Goal: Check status: Check status

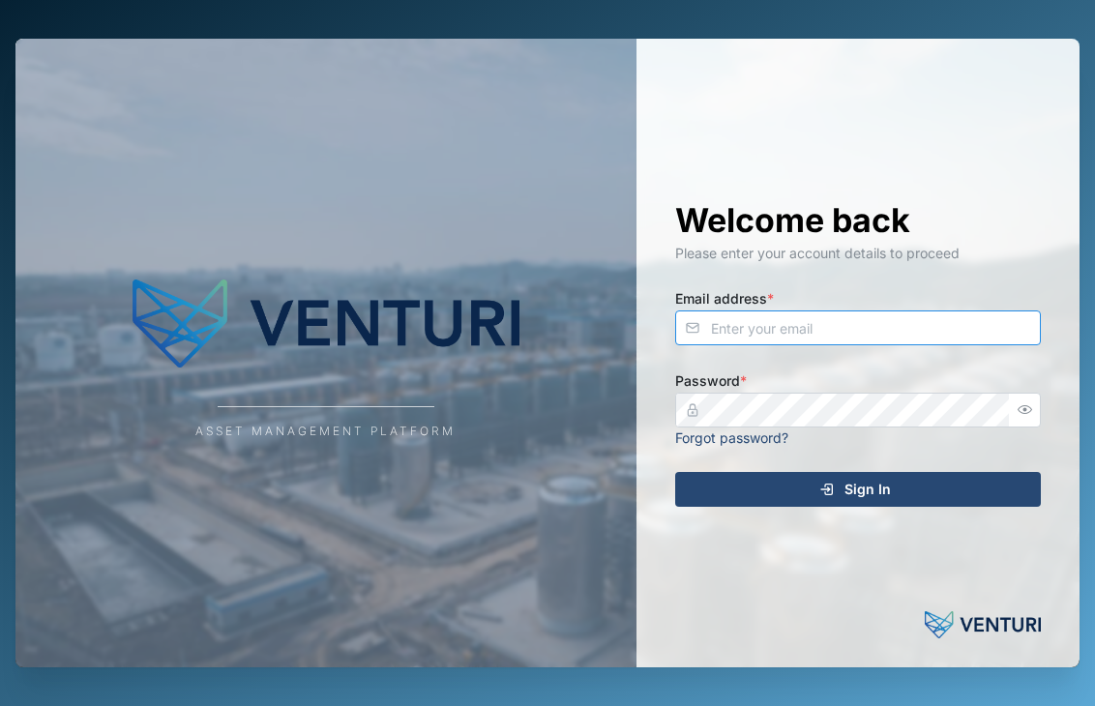
type input "[EMAIL_ADDRESS][DOMAIN_NAME]"
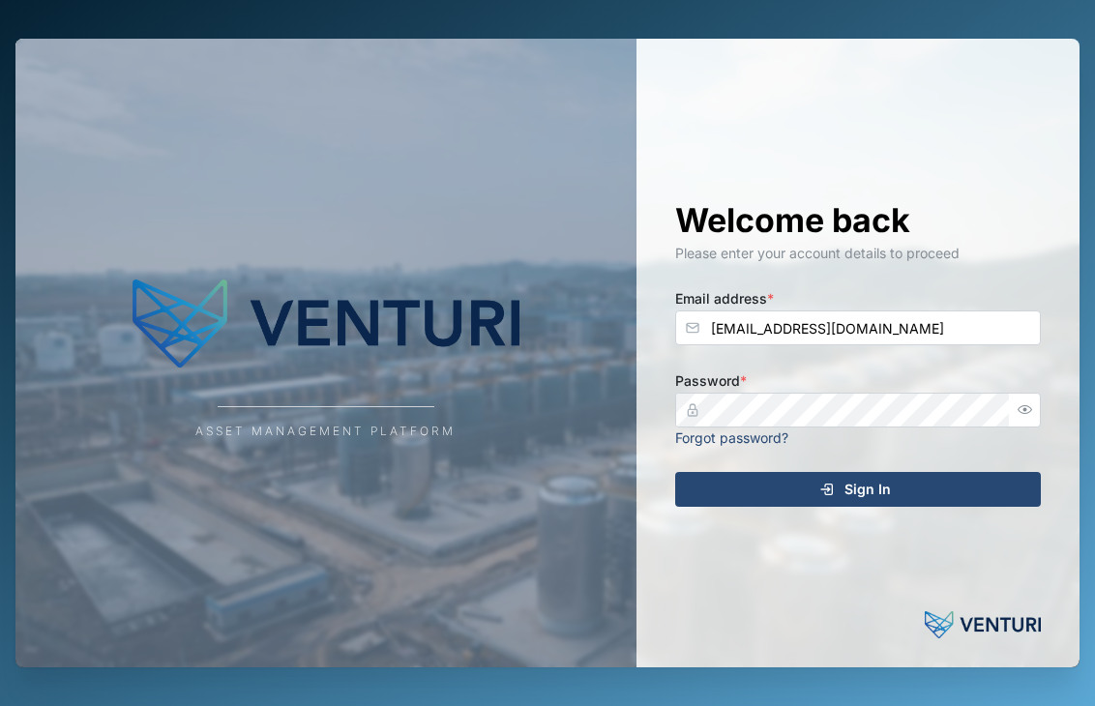
click at [791, 481] on div "Sign In" at bounding box center [855, 489] width 335 height 33
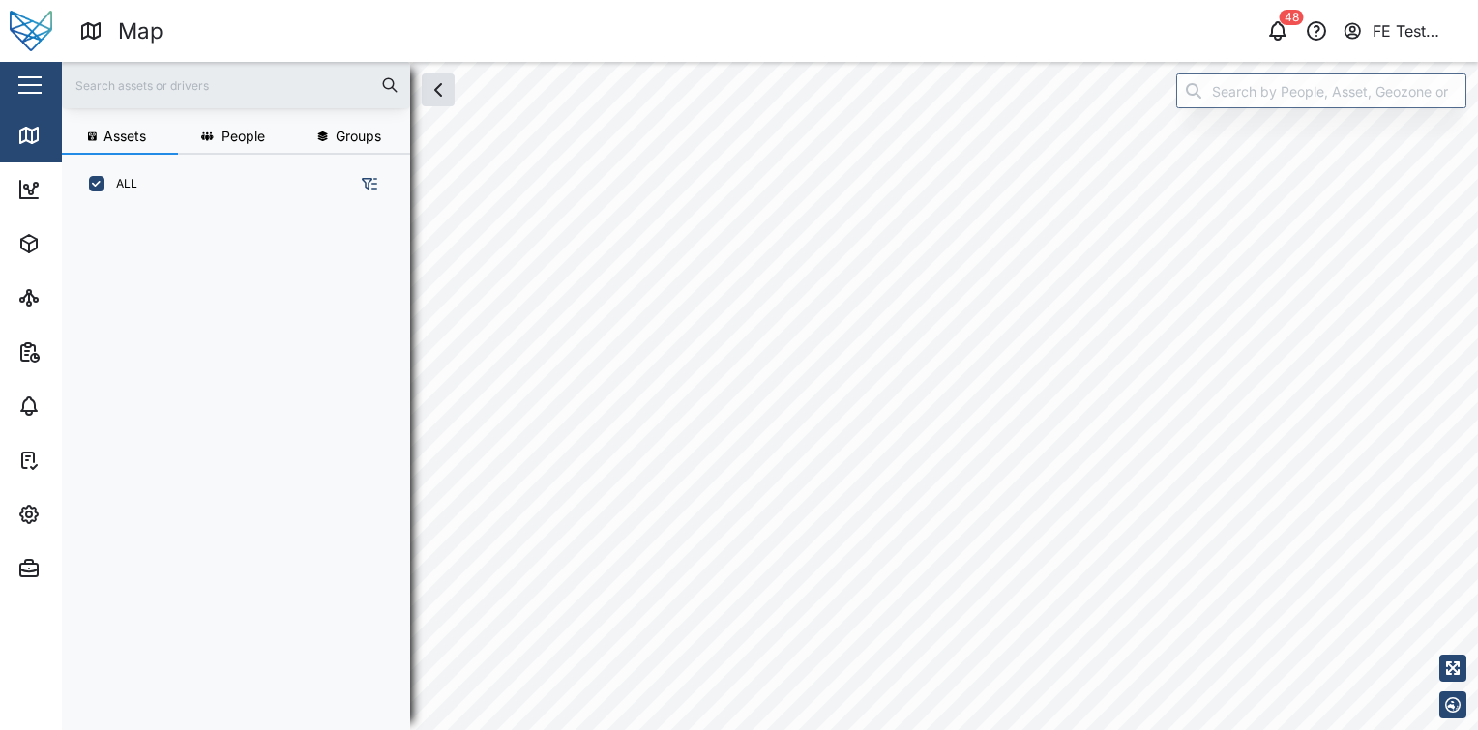
scroll to position [15, 15]
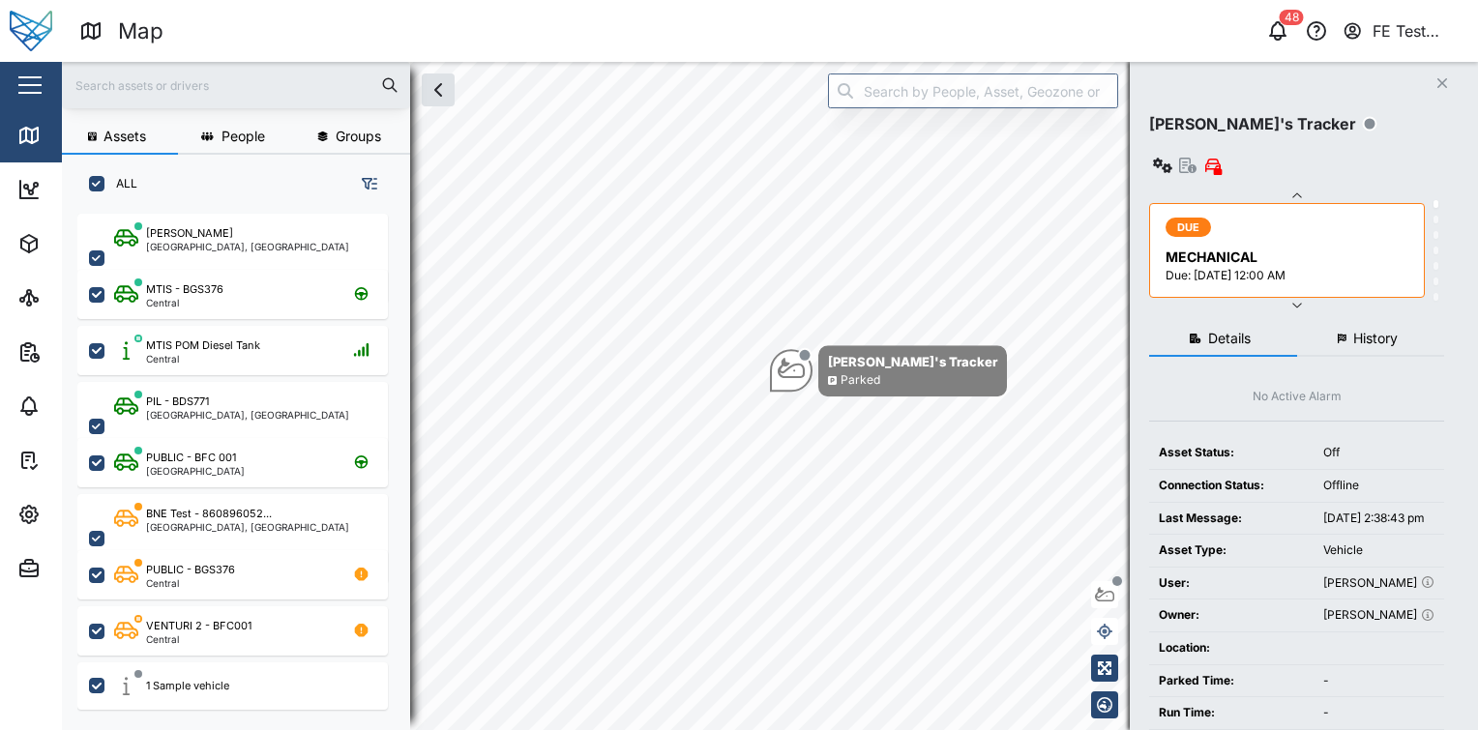
click at [37, 90] on button "button" at bounding box center [30, 85] width 33 height 33
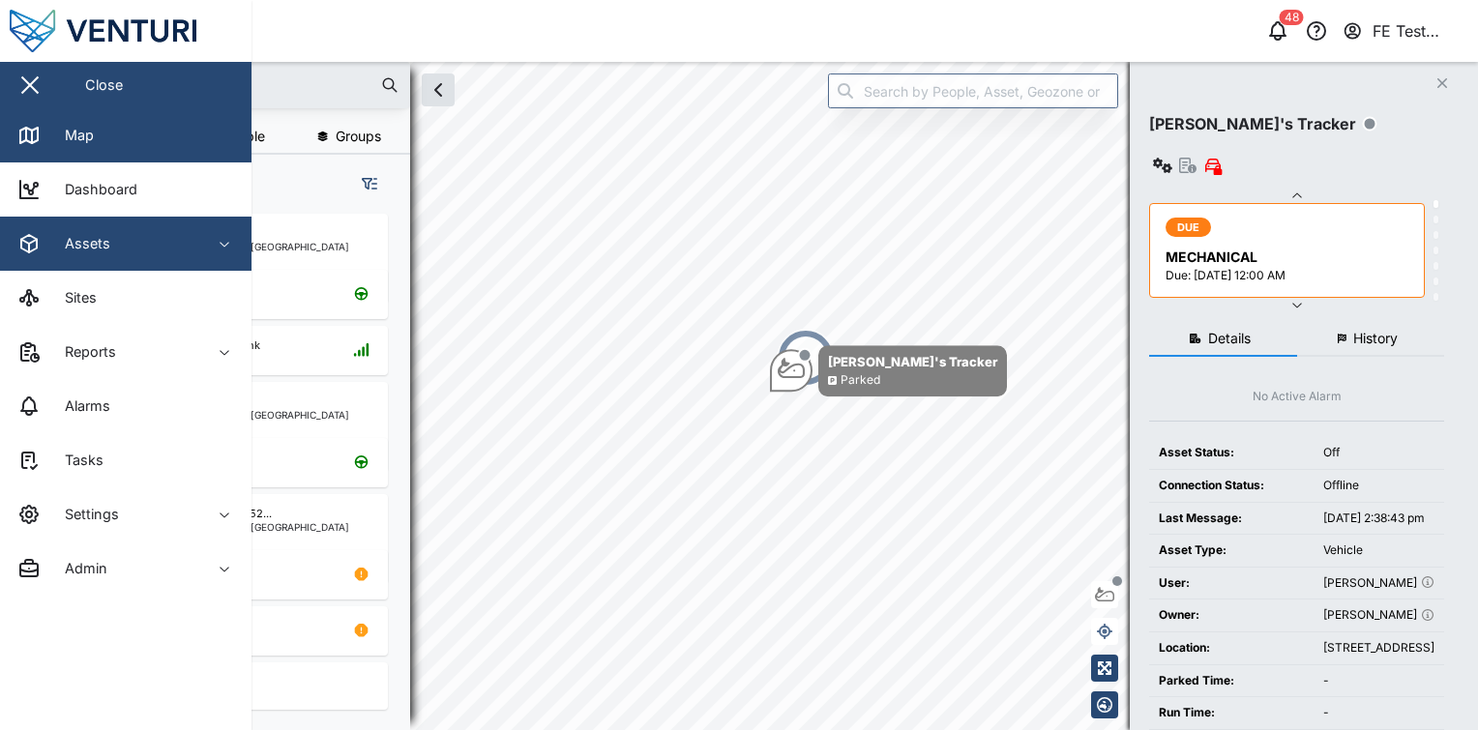
click at [144, 241] on div "Assets" at bounding box center [105, 243] width 176 height 23
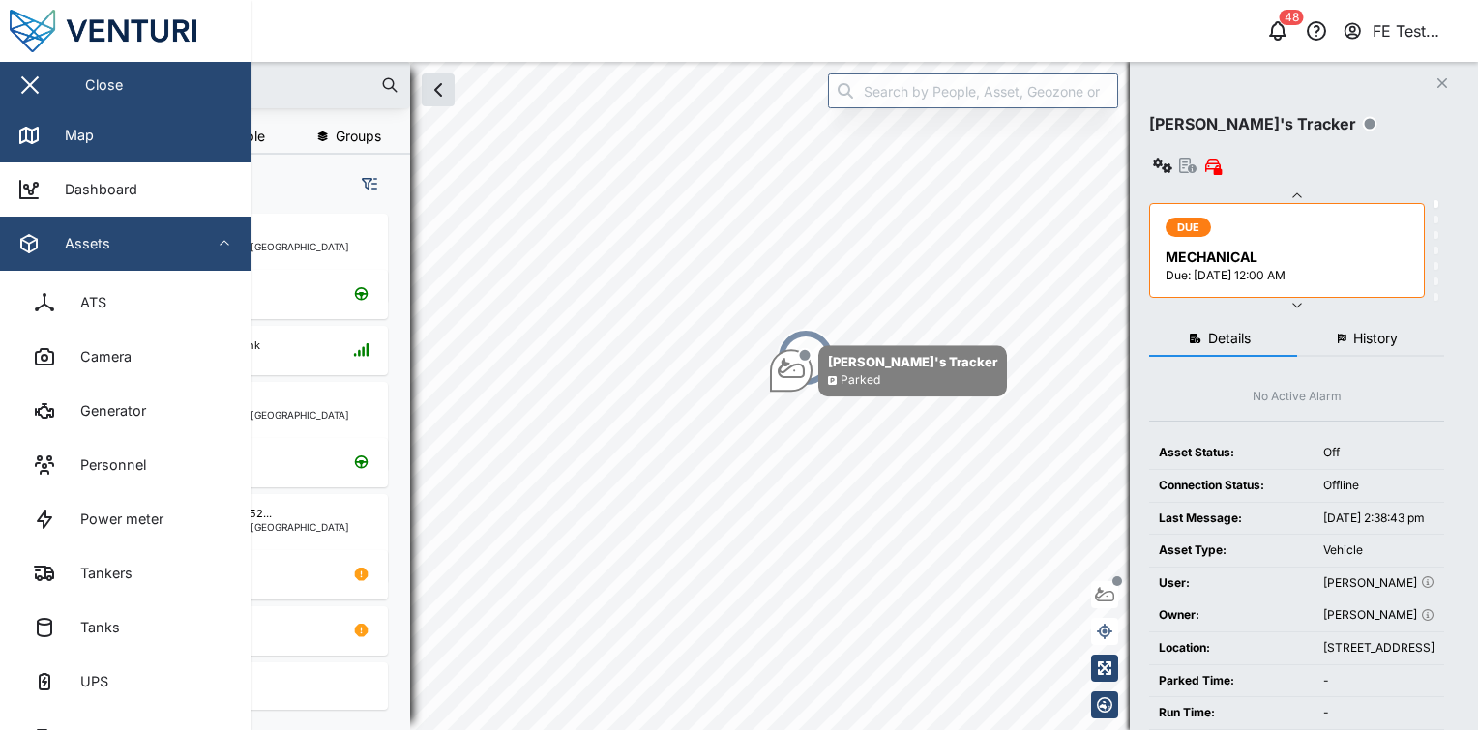
click at [144, 241] on div "Assets" at bounding box center [105, 243] width 176 height 23
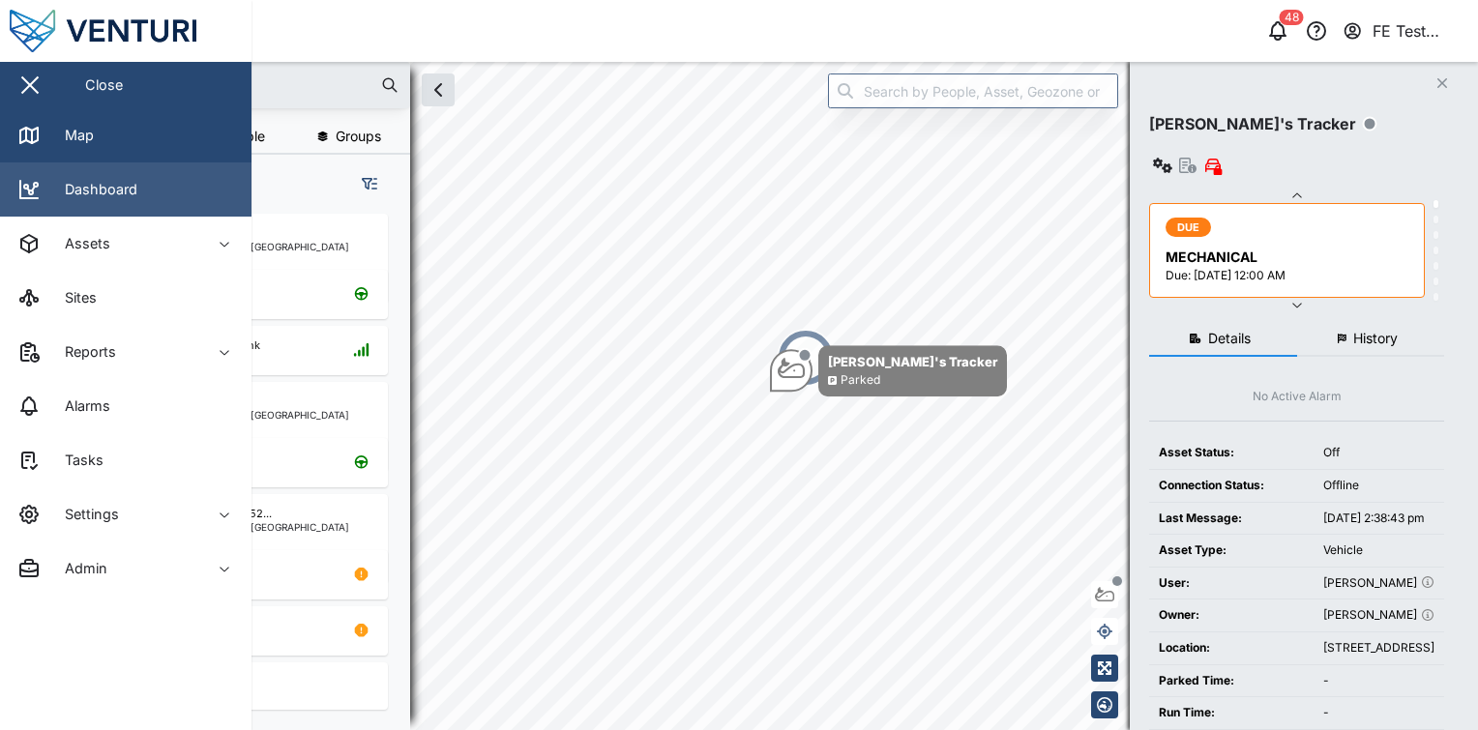
click at [175, 196] on link "Dashboard" at bounding box center [125, 189] width 251 height 54
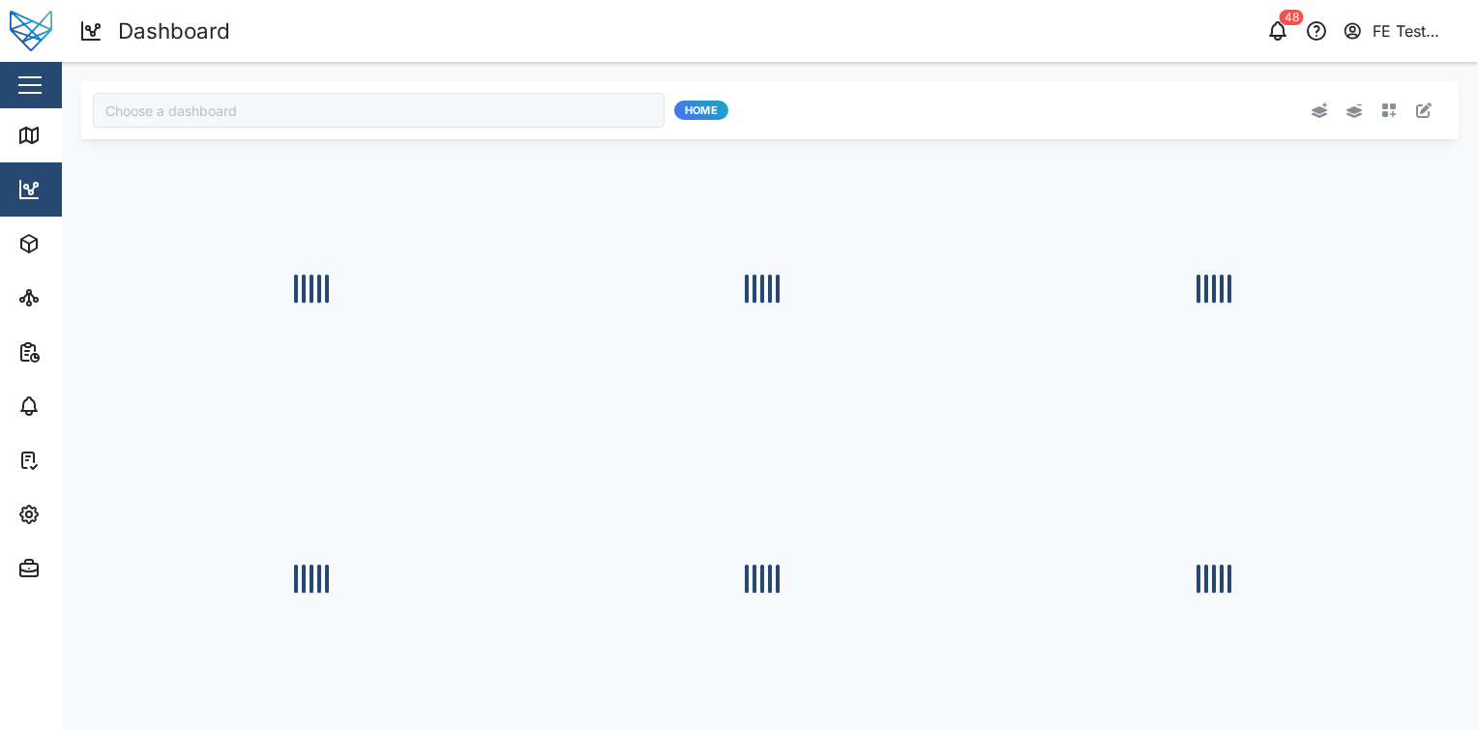
type input "Audit Dashboard"
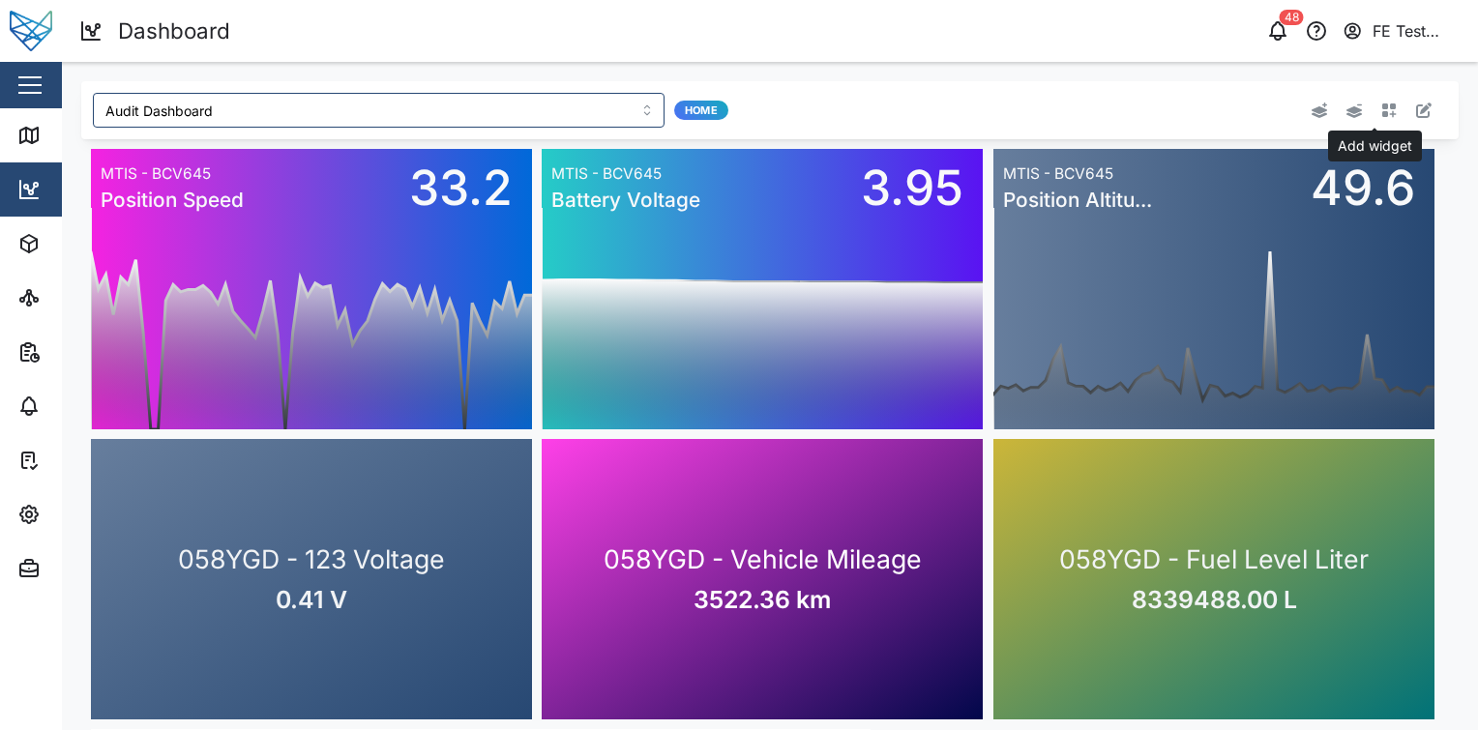
click at [1094, 112] on button "button" at bounding box center [1388, 110] width 27 height 27
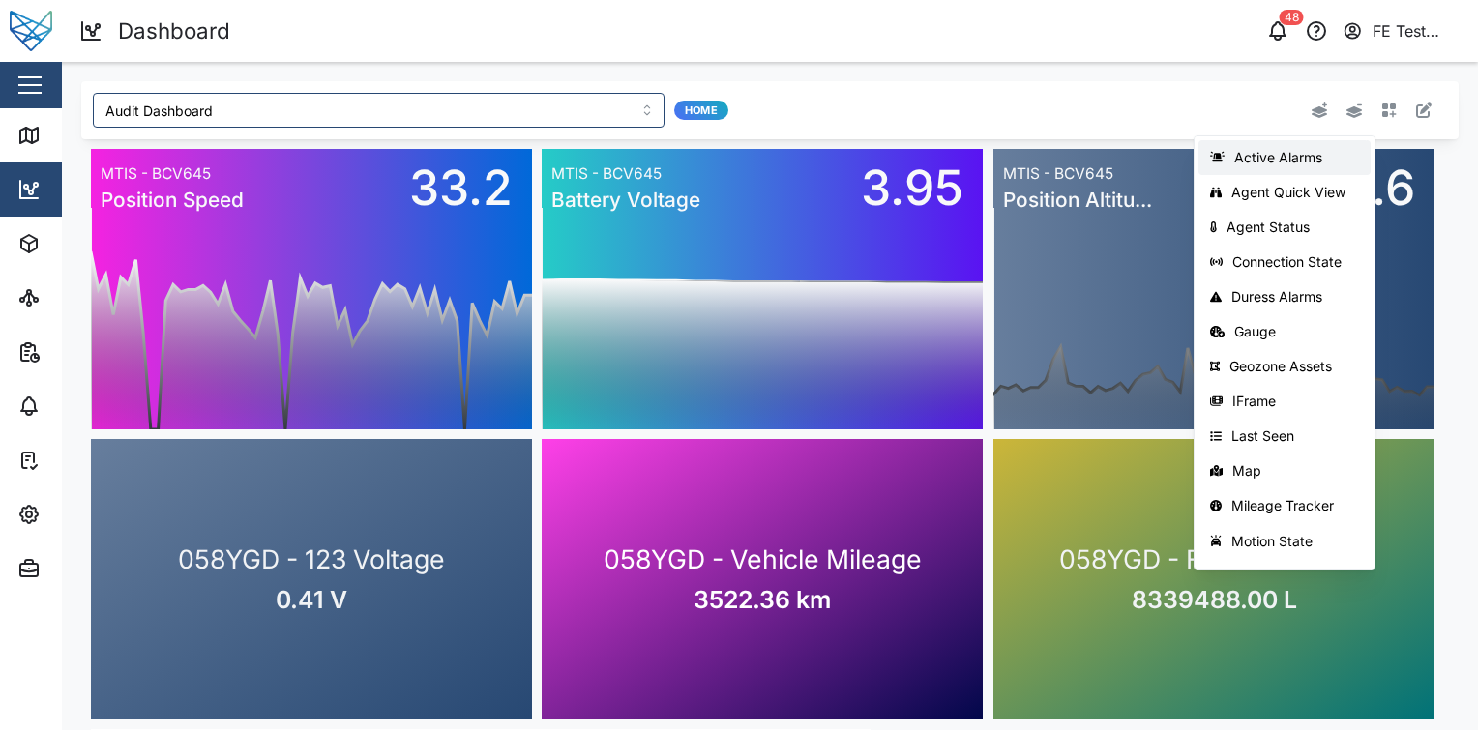
click at [1094, 153] on div "Active Alarms" at bounding box center [1296, 157] width 125 height 15
click at [1094, 178] on button "Agent Quick View" at bounding box center [1284, 192] width 172 height 35
click at [1094, 114] on icon "button" at bounding box center [1388, 110] width 15 height 15
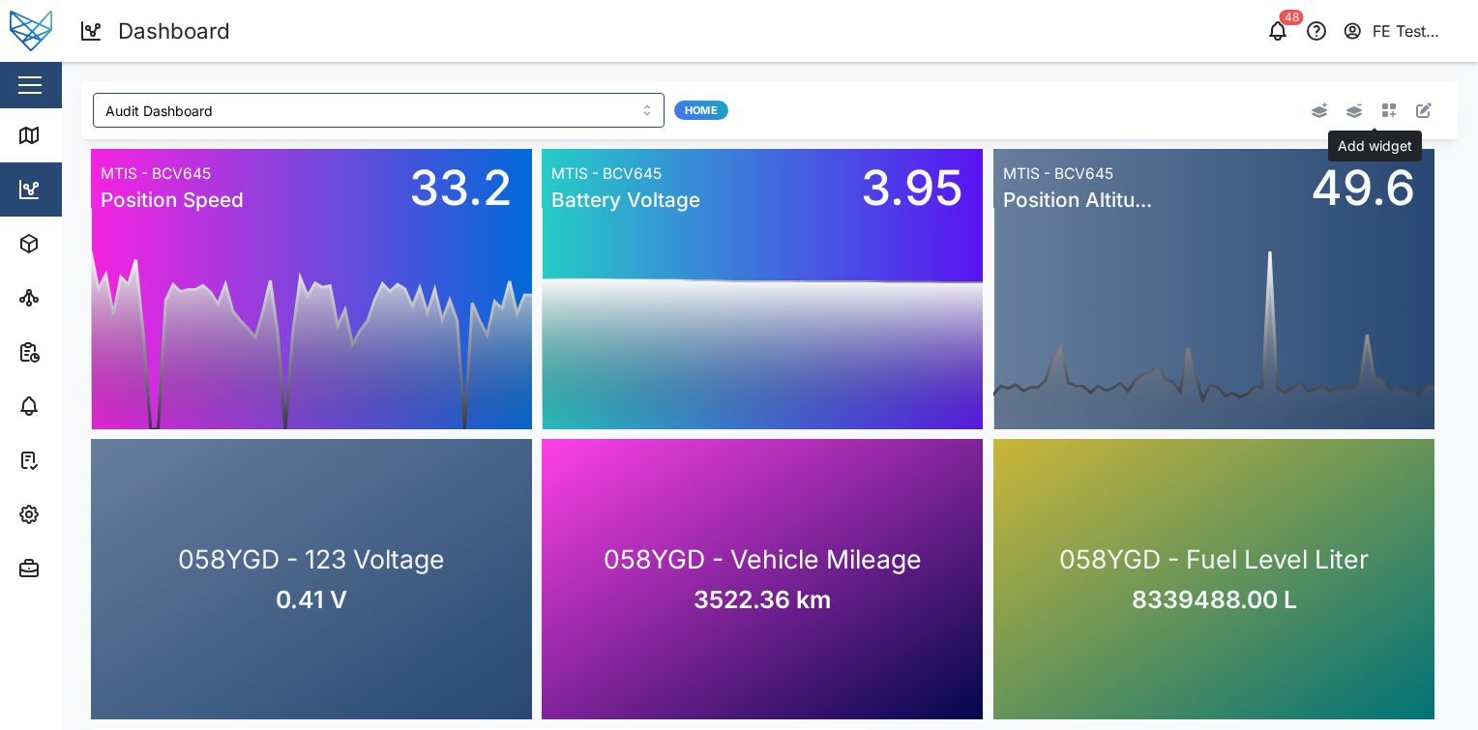
click at [1094, 114] on icon "button" at bounding box center [1388, 110] width 15 height 15
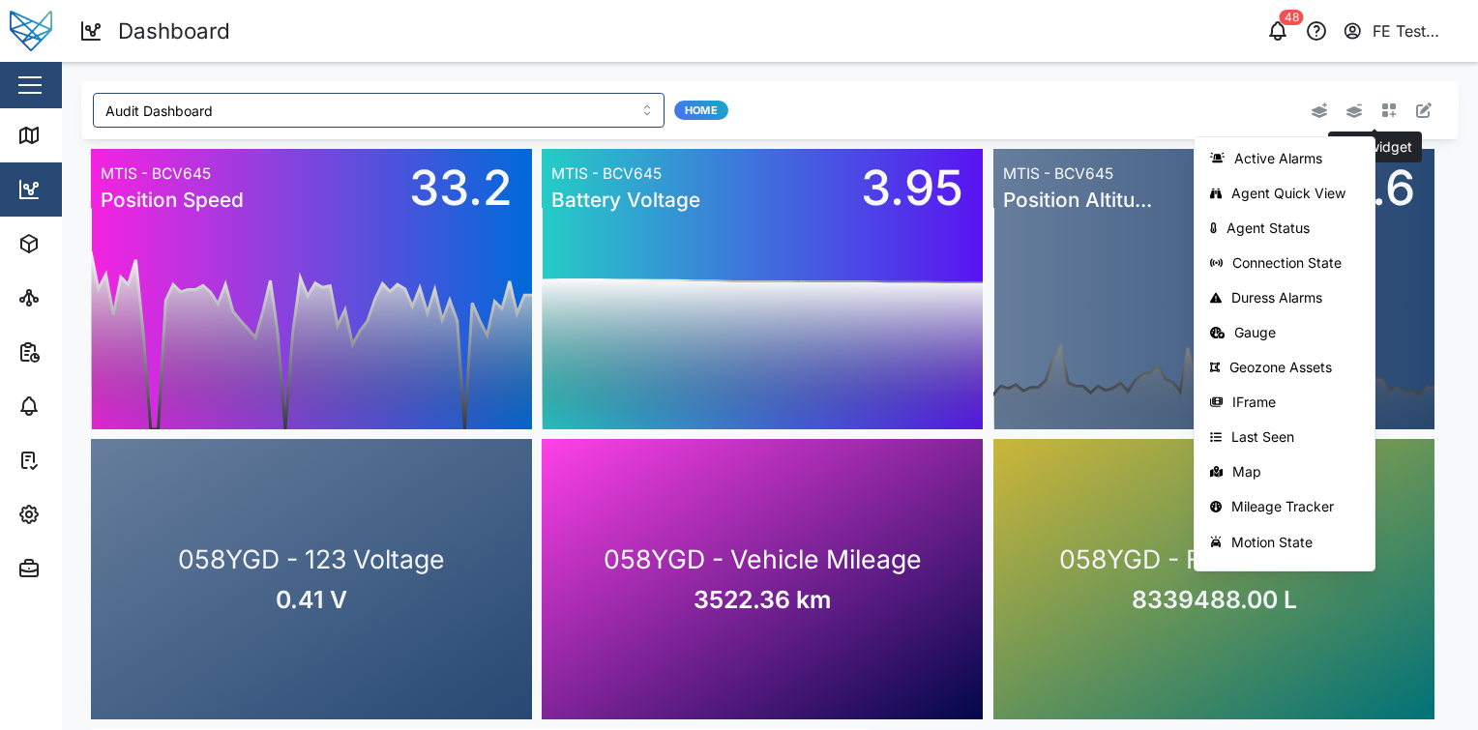
click at [1094, 103] on icon "button" at bounding box center [1388, 110] width 15 height 15
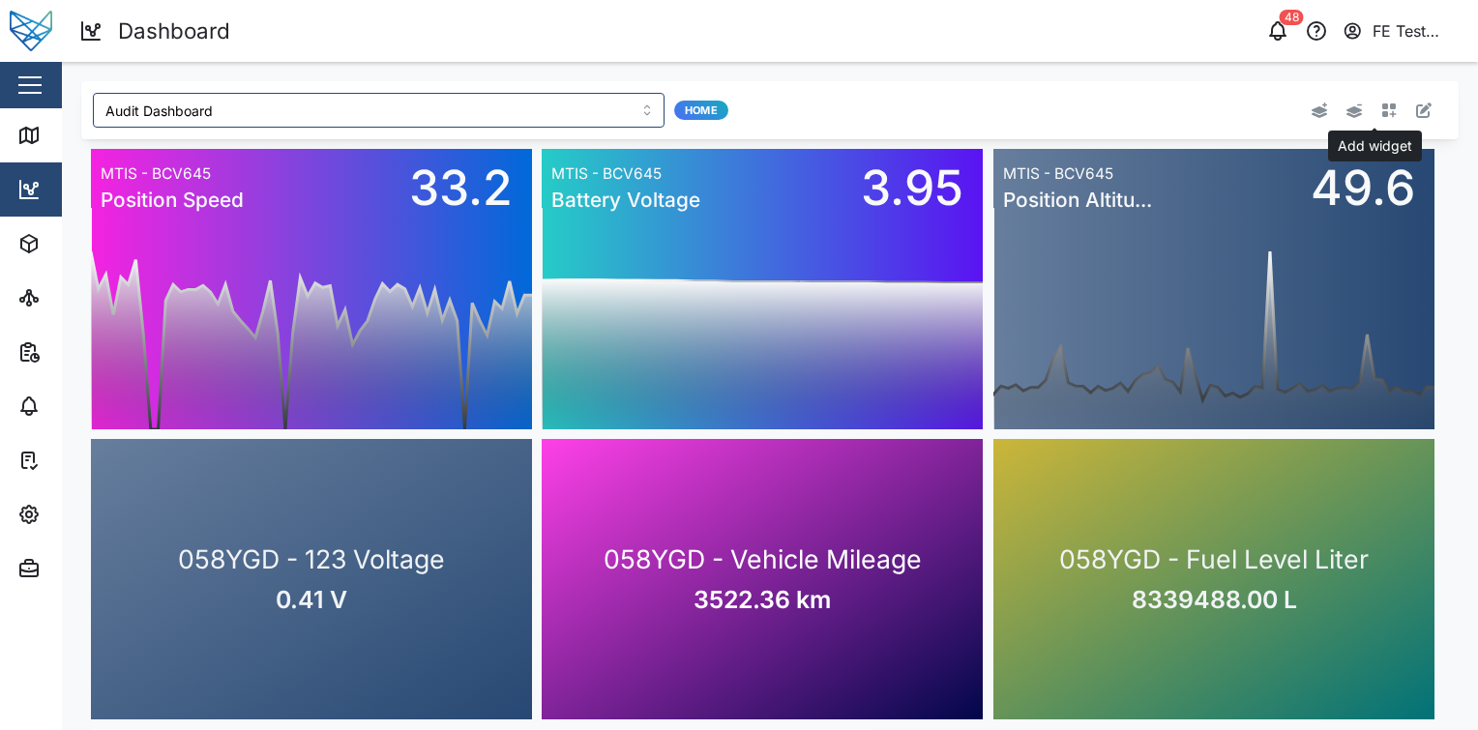
click at [1094, 103] on icon "button" at bounding box center [1388, 110] width 15 height 15
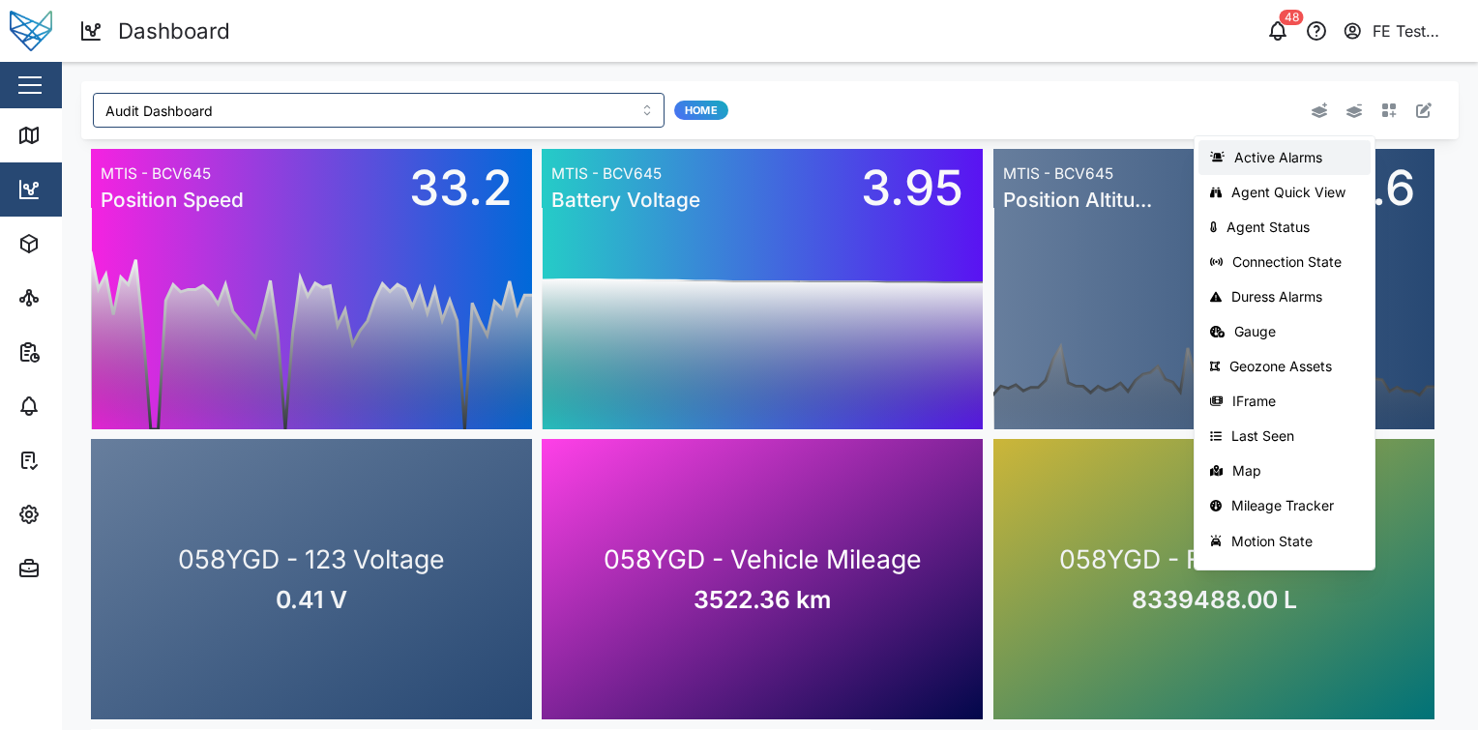
click at [1094, 158] on div "Active Alarms" at bounding box center [1296, 157] width 125 height 15
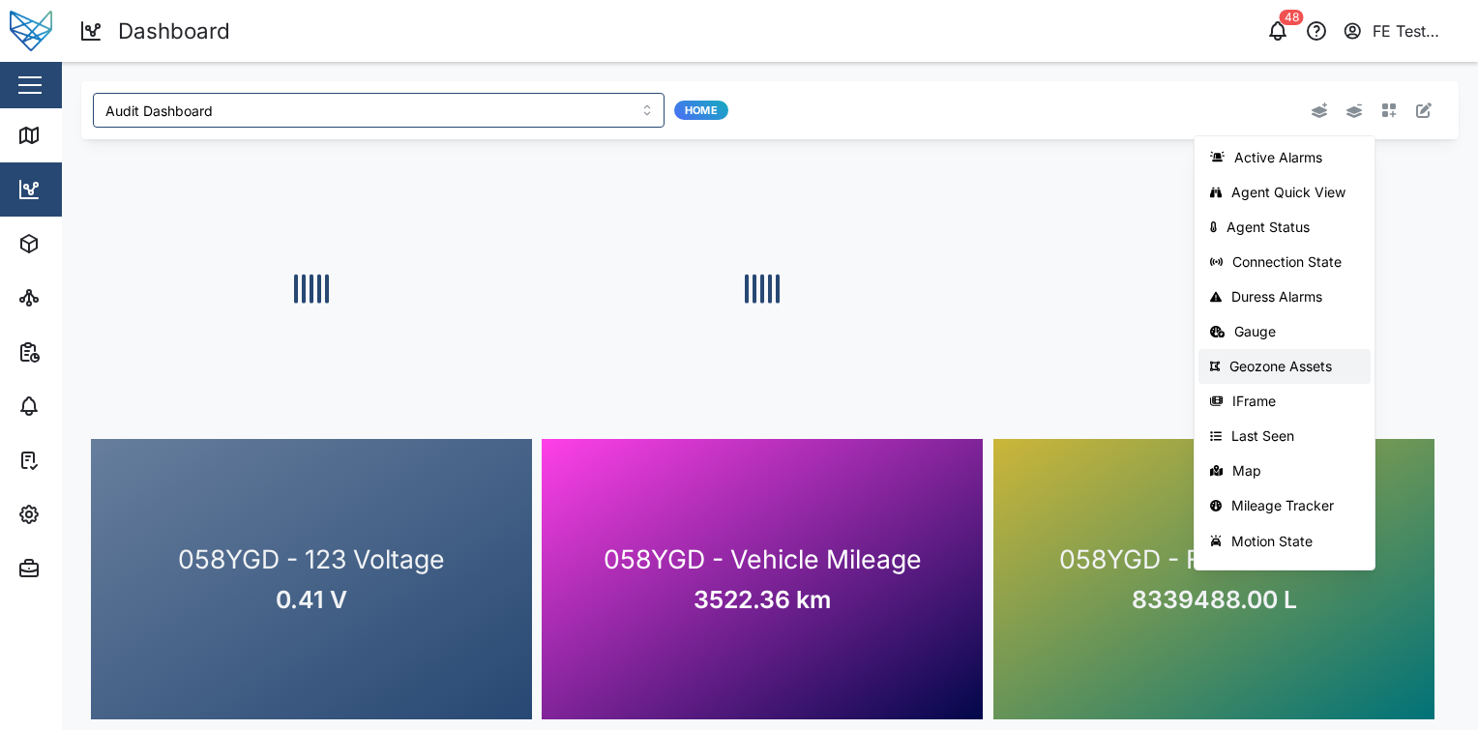
scroll to position [201, 0]
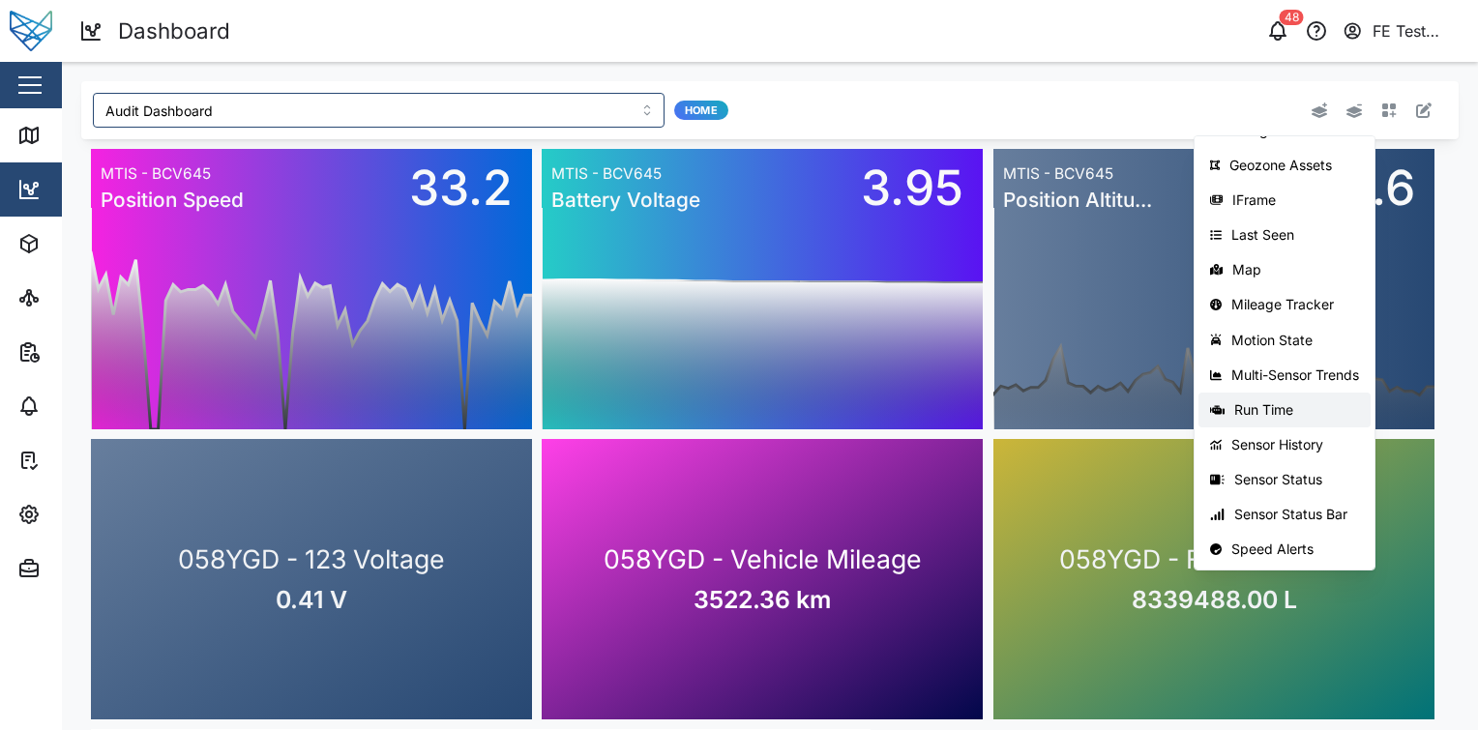
click at [1094, 402] on div "Run Time" at bounding box center [1296, 409] width 125 height 15
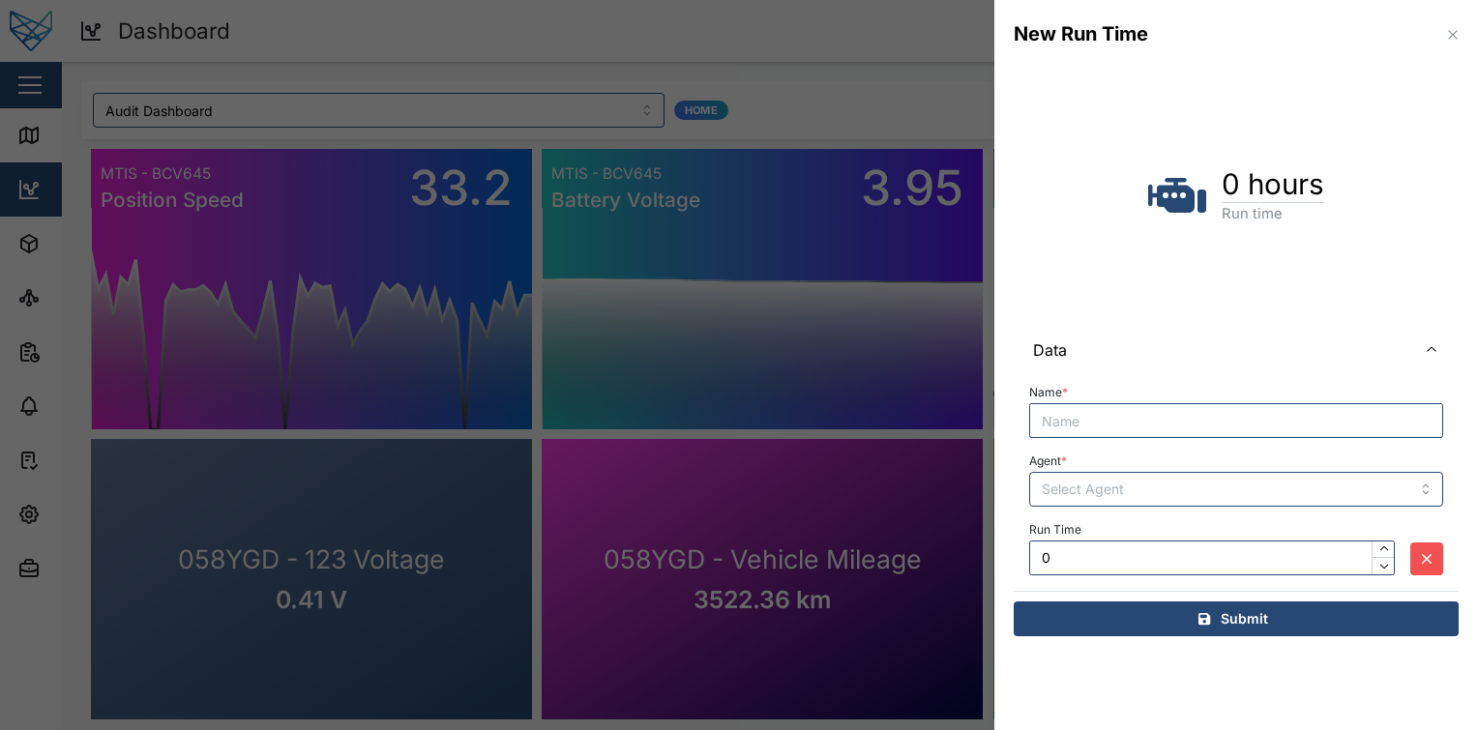
click at [1094, 36] on icon "button" at bounding box center [1452, 34] width 9 height 9
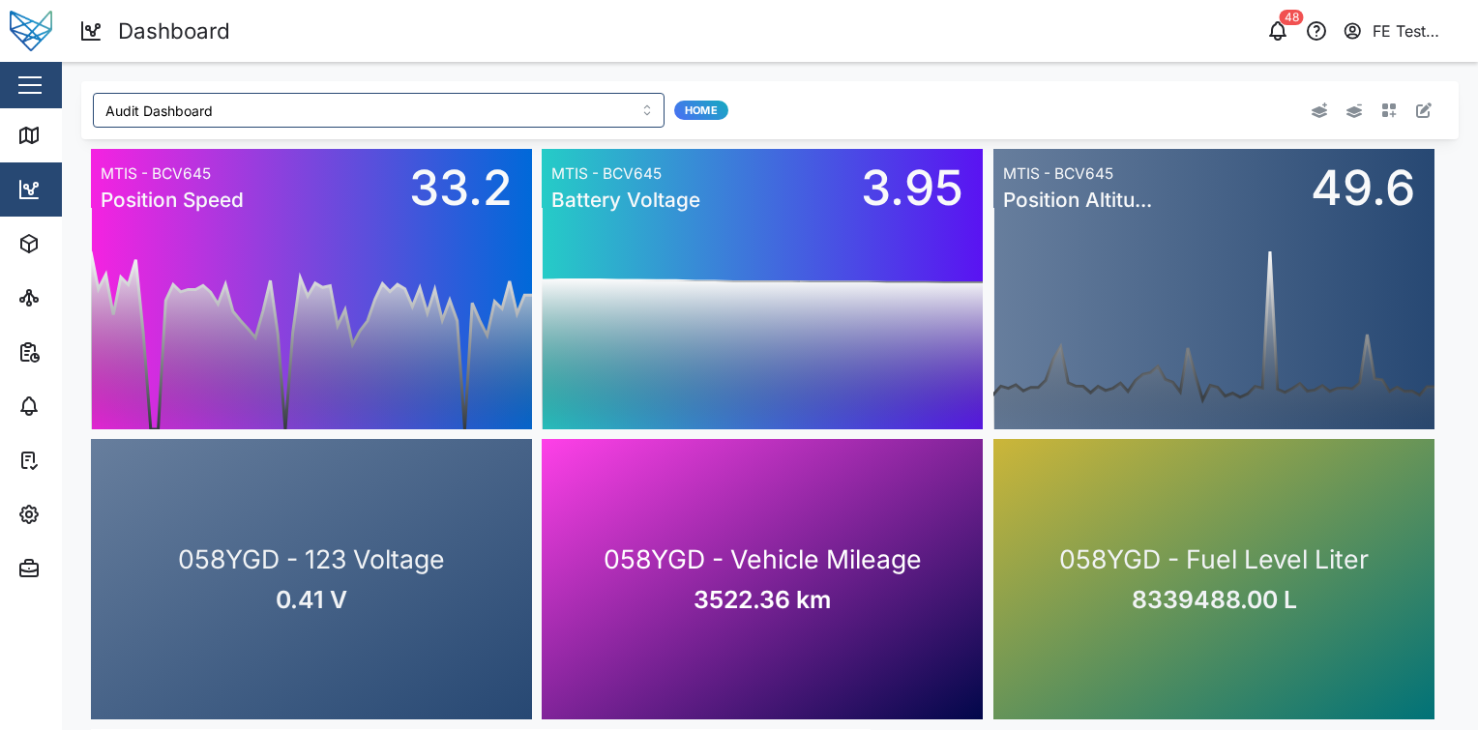
click at [1094, 125] on div at bounding box center [1164, 110] width 545 height 35
click at [1094, 109] on button "button" at bounding box center [1388, 110] width 27 height 27
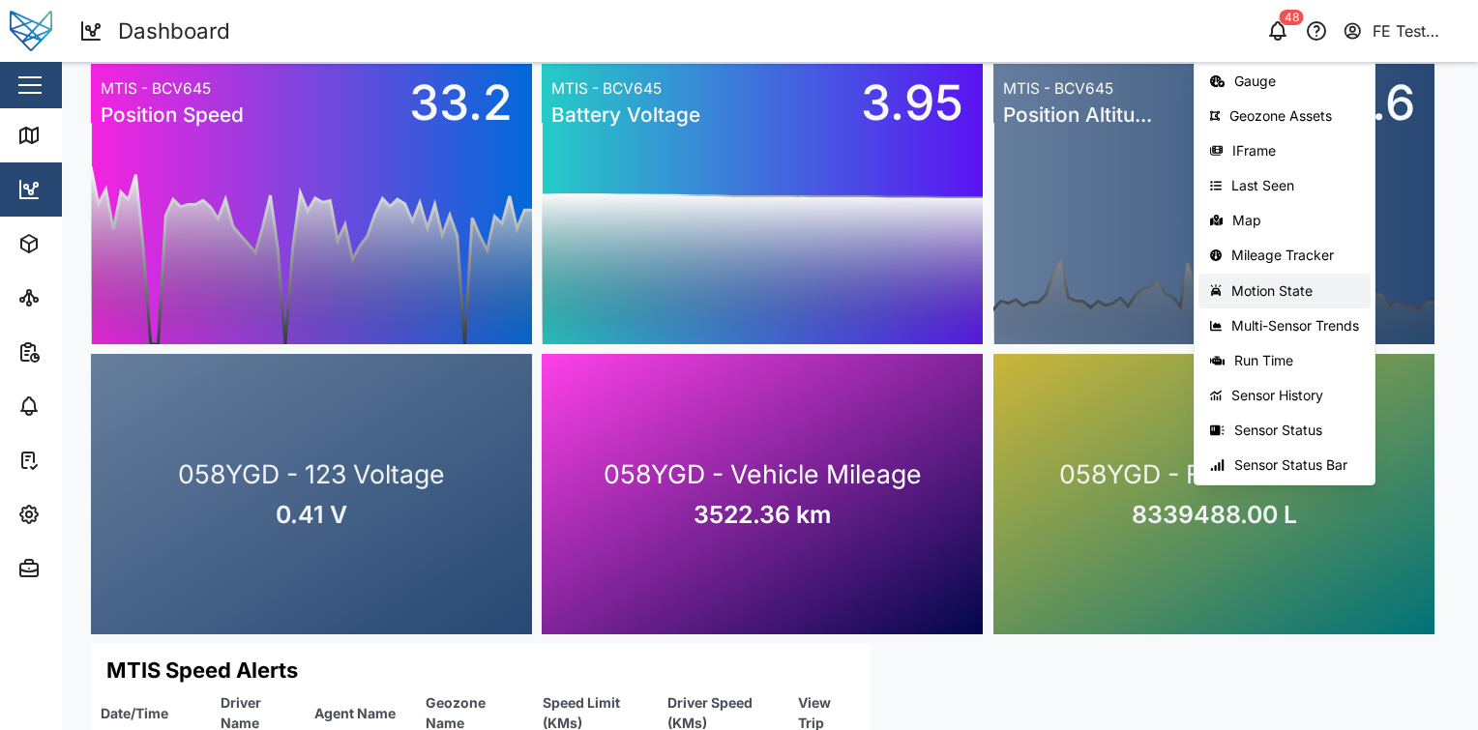
scroll to position [163, 0]
click at [1094, 251] on div "Mileage Tracker" at bounding box center [1295, 257] width 128 height 15
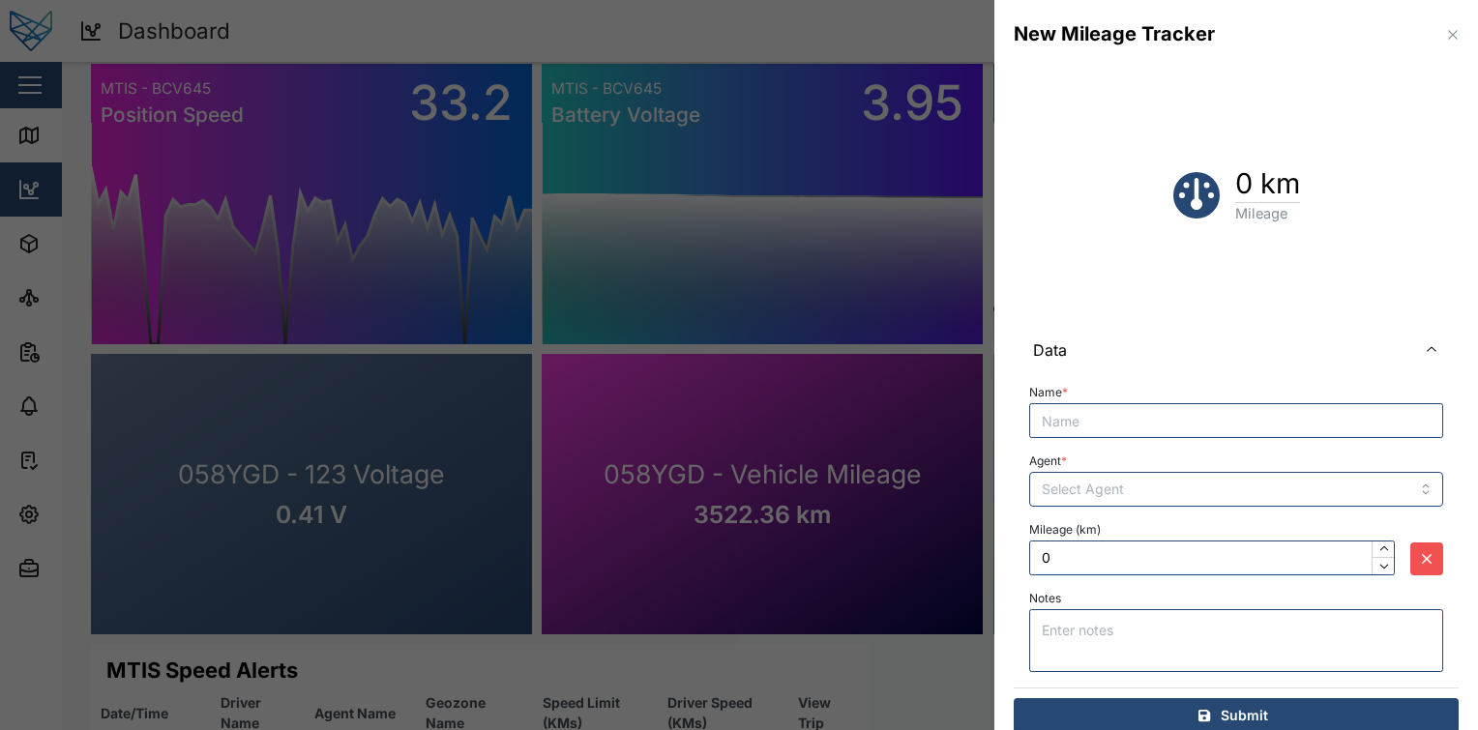
click at [1094, 286] on div "0 km Mileage" at bounding box center [1236, 195] width 445 height 230
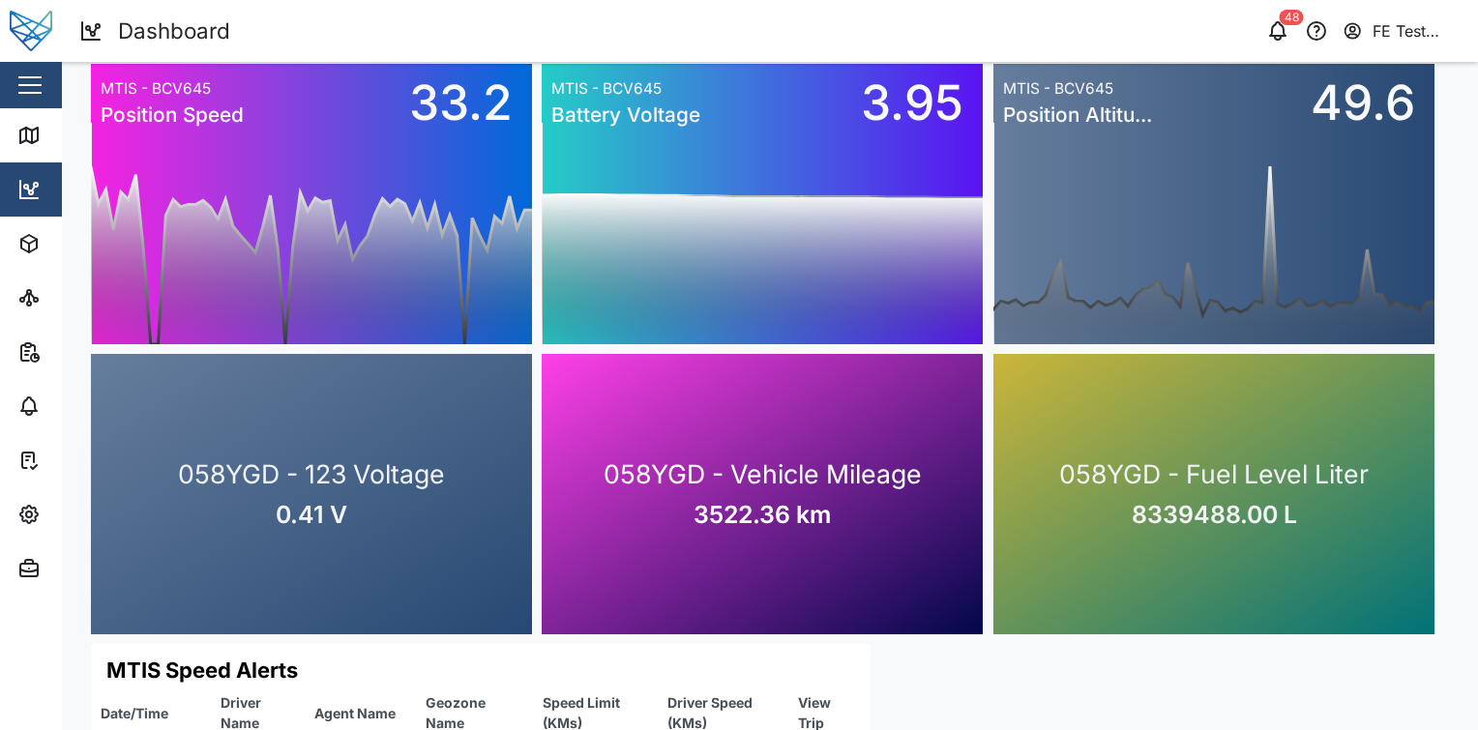
scroll to position [453, 0]
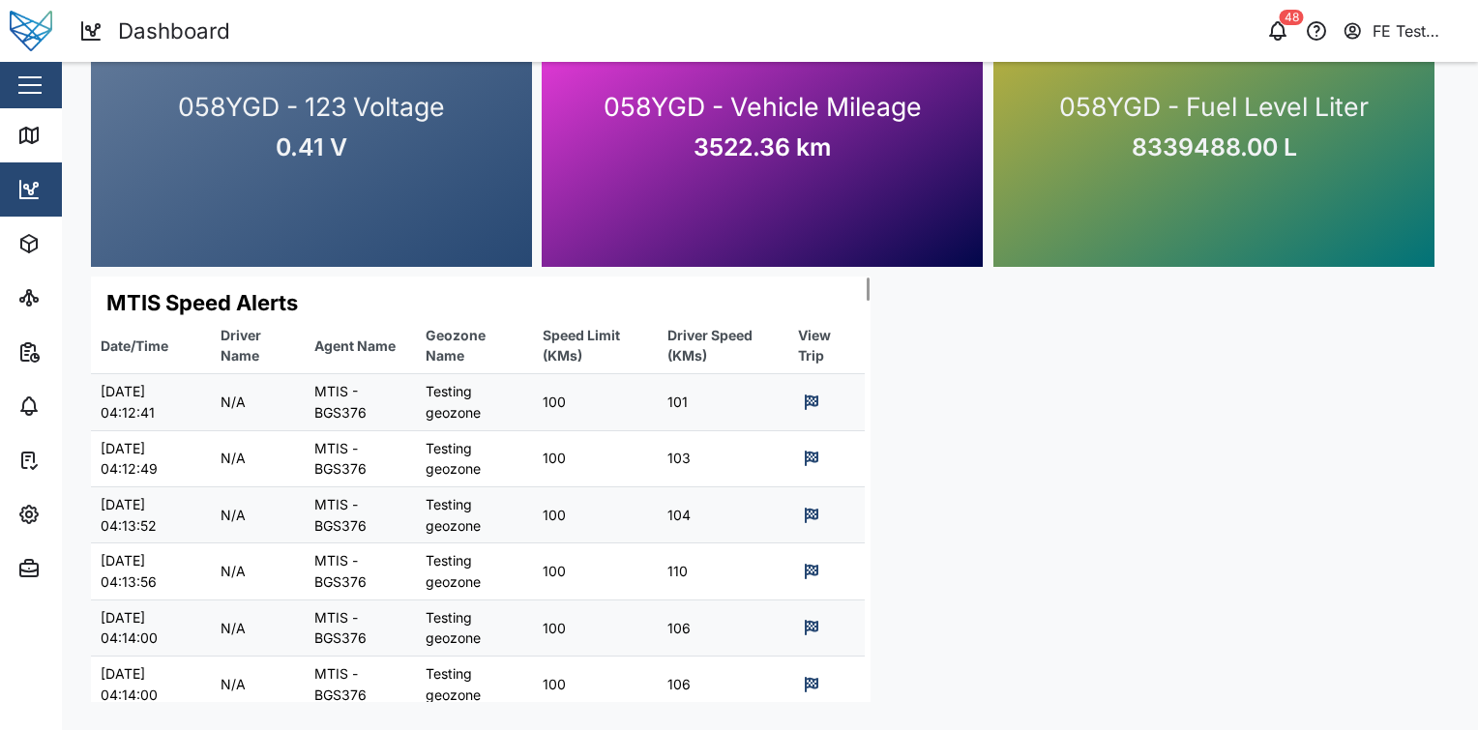
click at [806, 398] on icon at bounding box center [812, 402] width 14 height 15
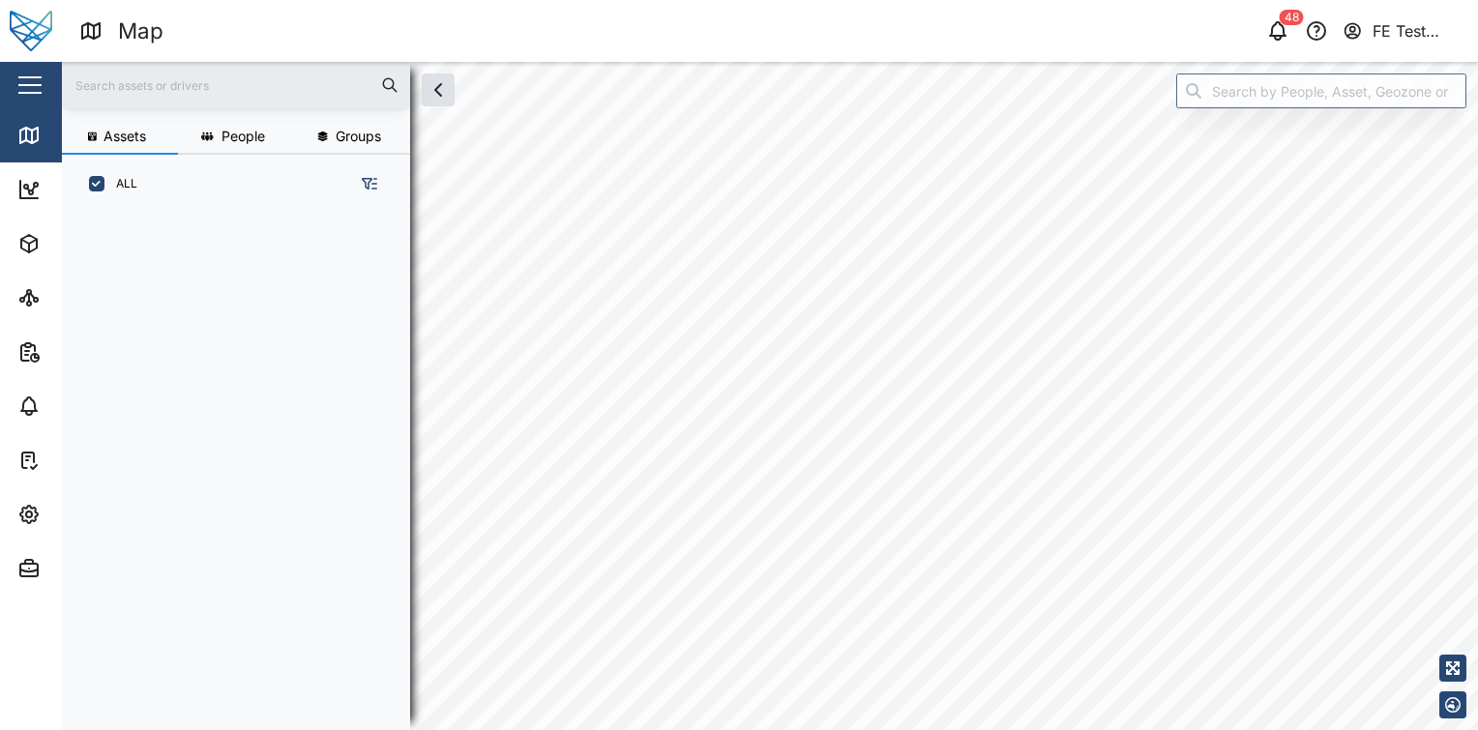
scroll to position [492, 302]
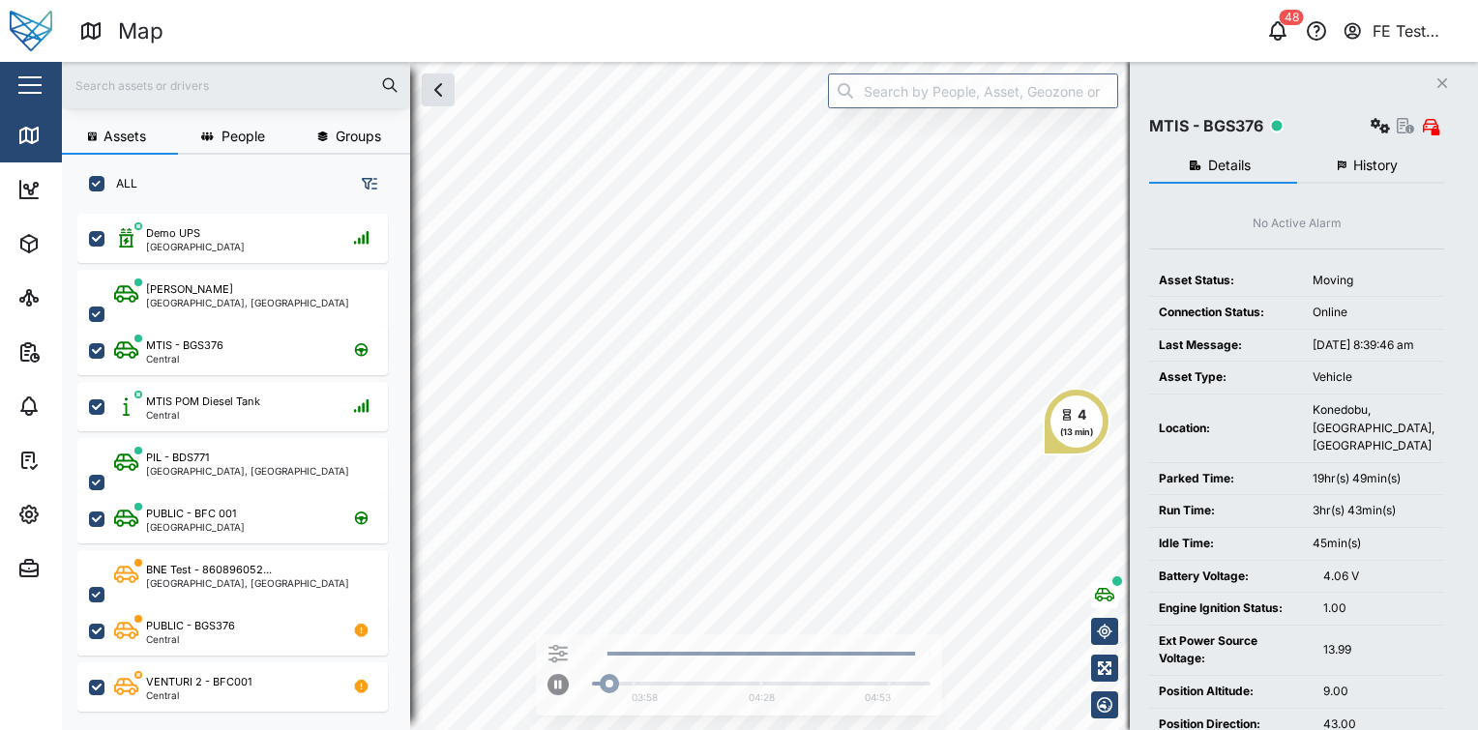
click at [1087, 411] on div "4" at bounding box center [1076, 414] width 33 height 21
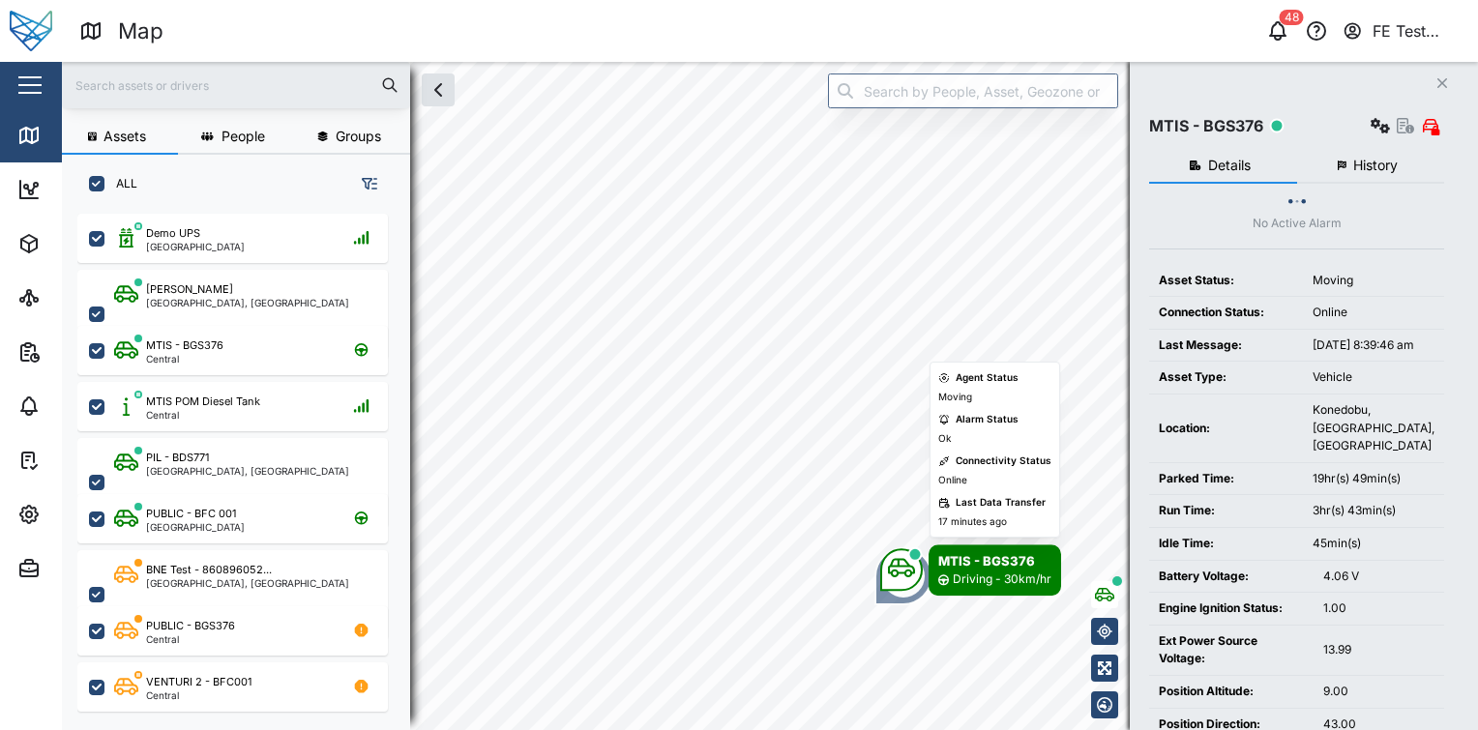
click at [902, 565] on icon "Map marker" at bounding box center [901, 567] width 27 height 27
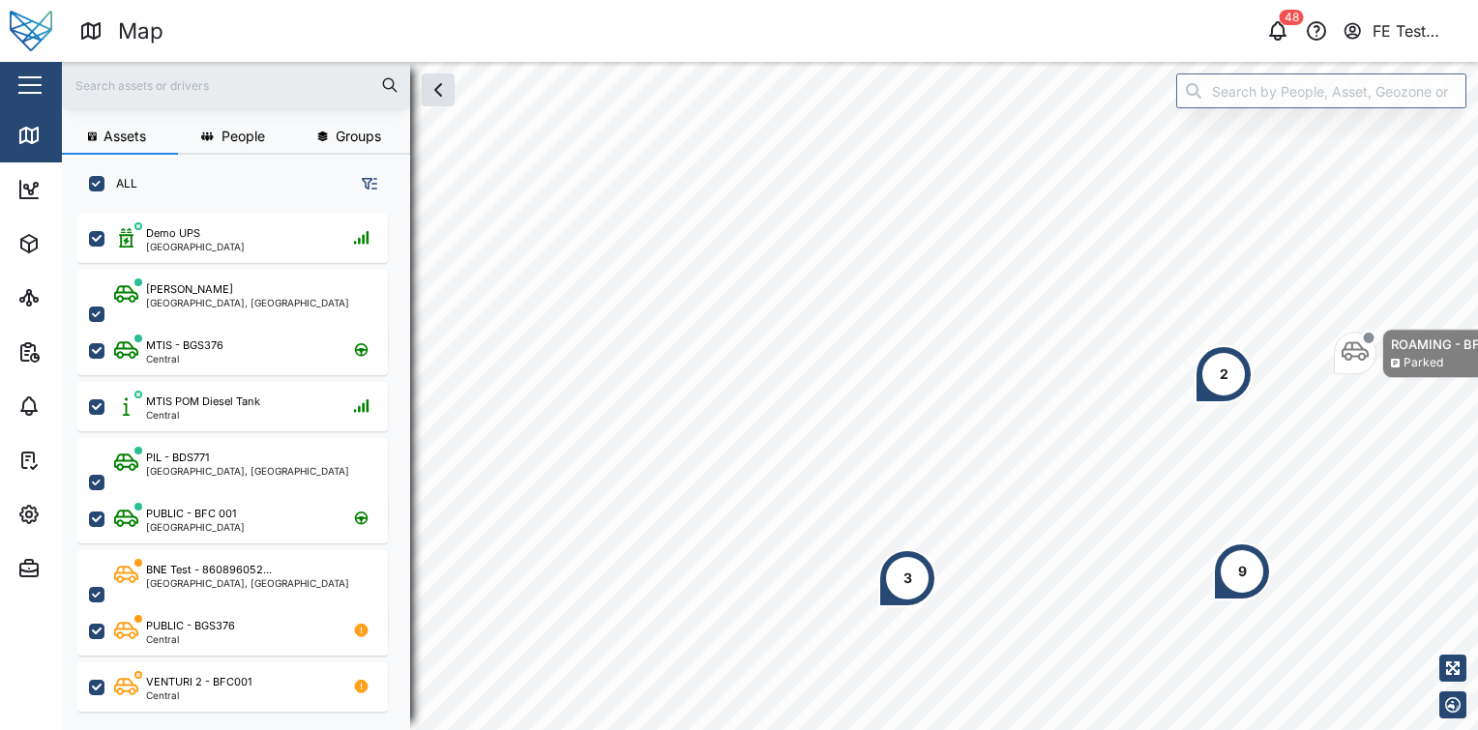
click at [904, 581] on div "3" at bounding box center [907, 578] width 9 height 21
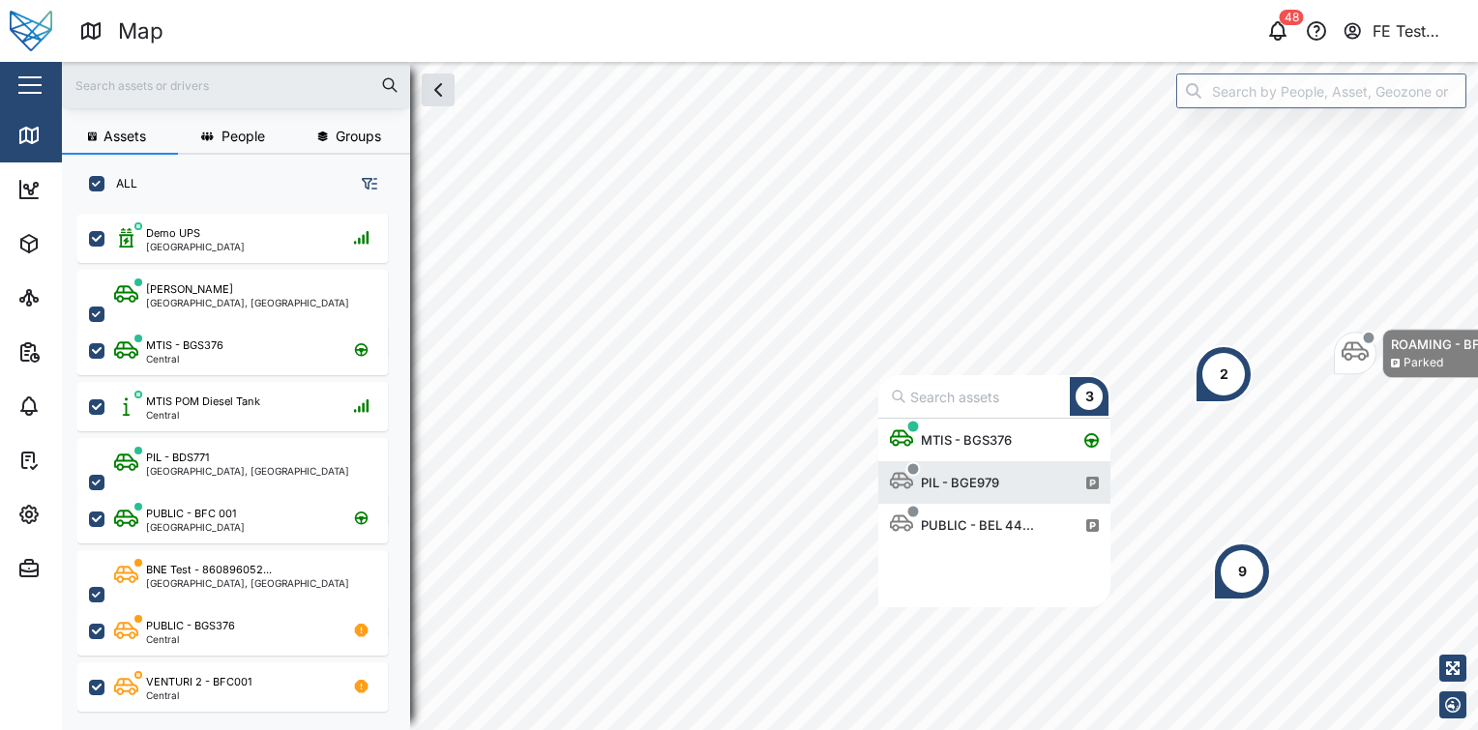
click at [937, 476] on div "PIL - BGE979" at bounding box center [960, 482] width 94 height 19
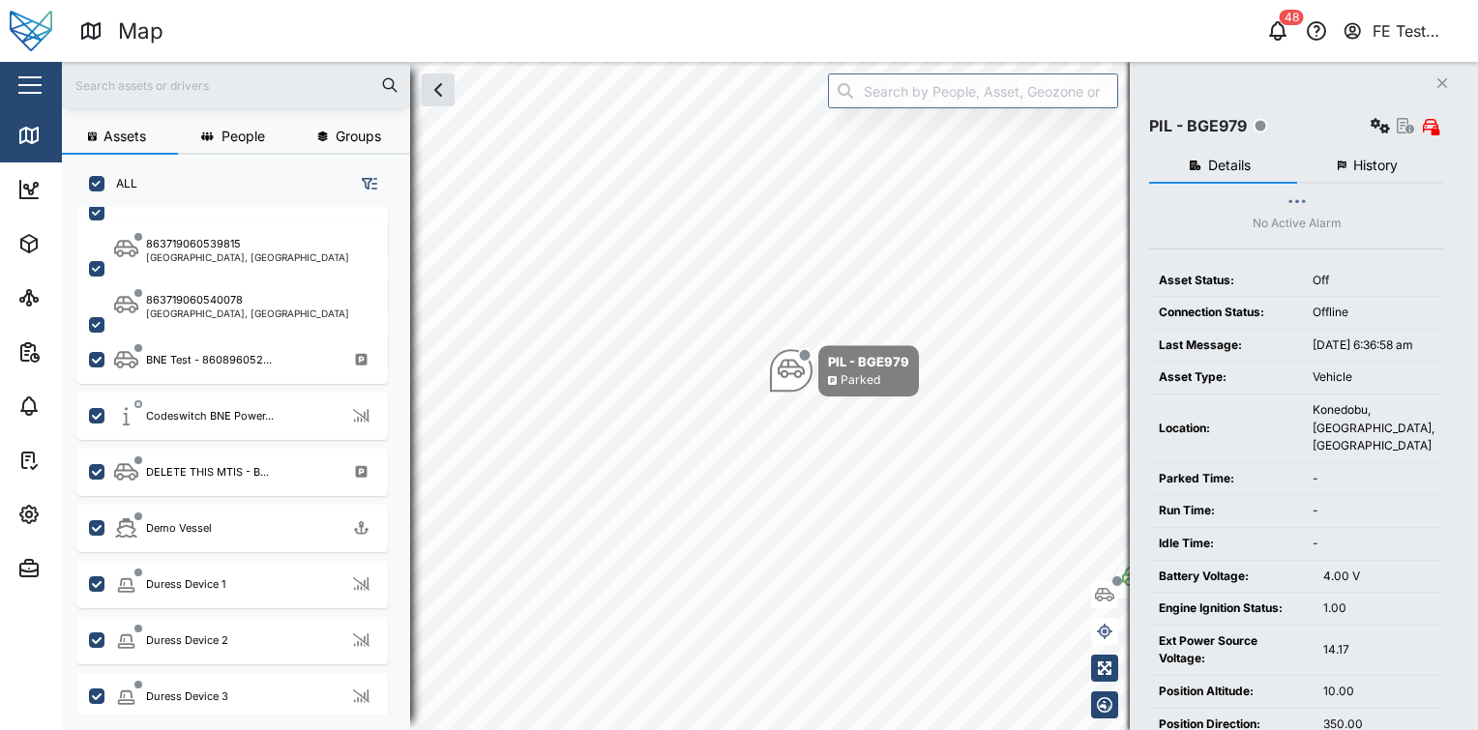
scroll to position [737, 0]
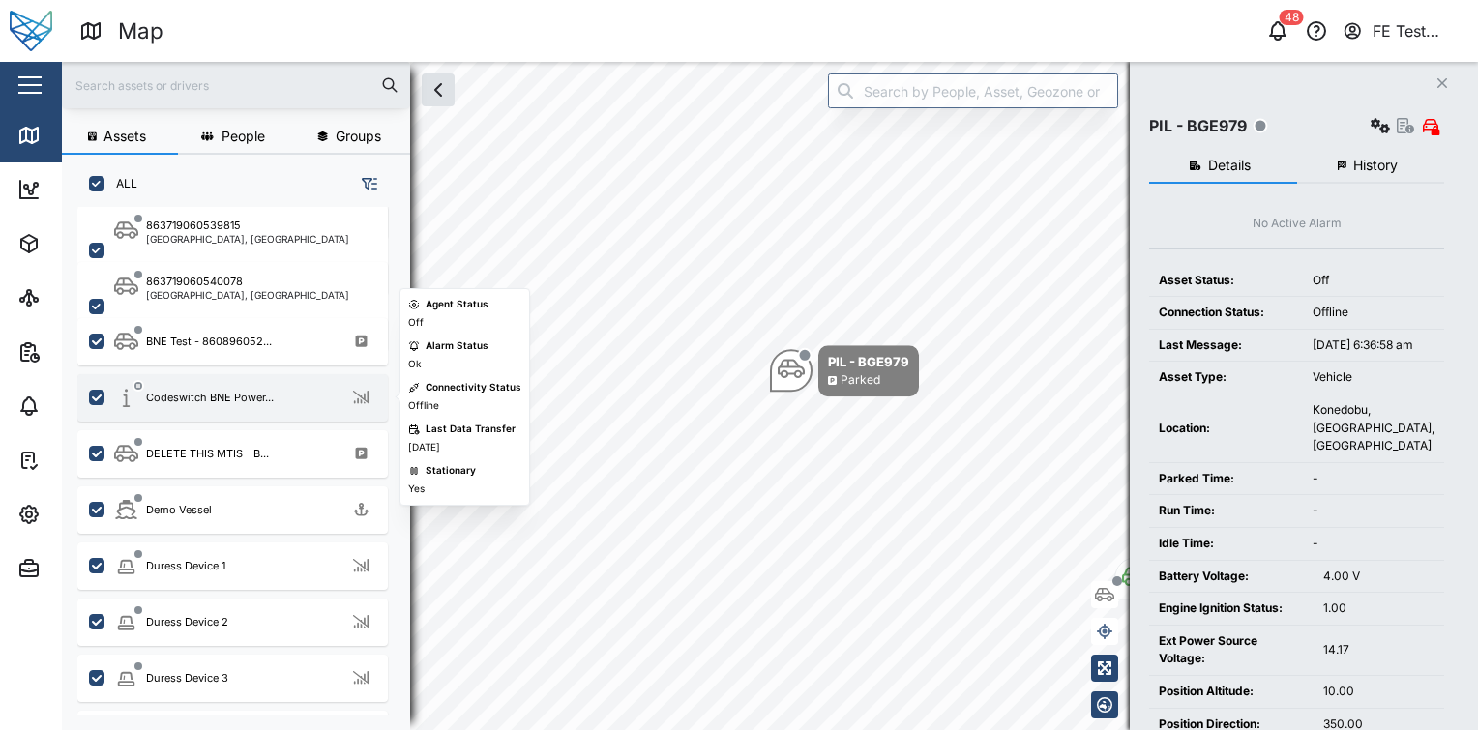
click at [317, 391] on div "Codeswitch BNE Power..." at bounding box center [245, 398] width 262 height 24
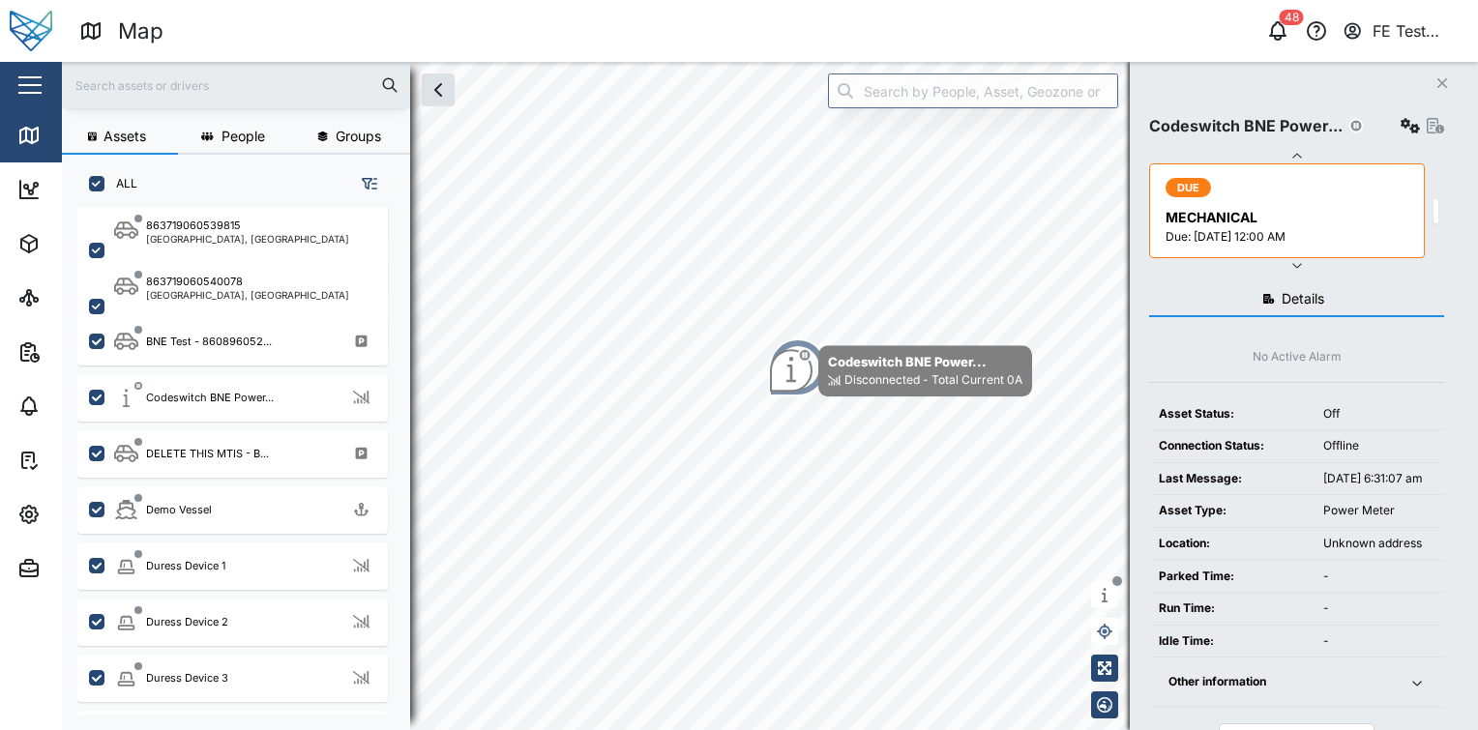
click at [1094, 78] on button "Close" at bounding box center [1441, 83] width 27 height 27
